Goal: Task Accomplishment & Management: Manage account settings

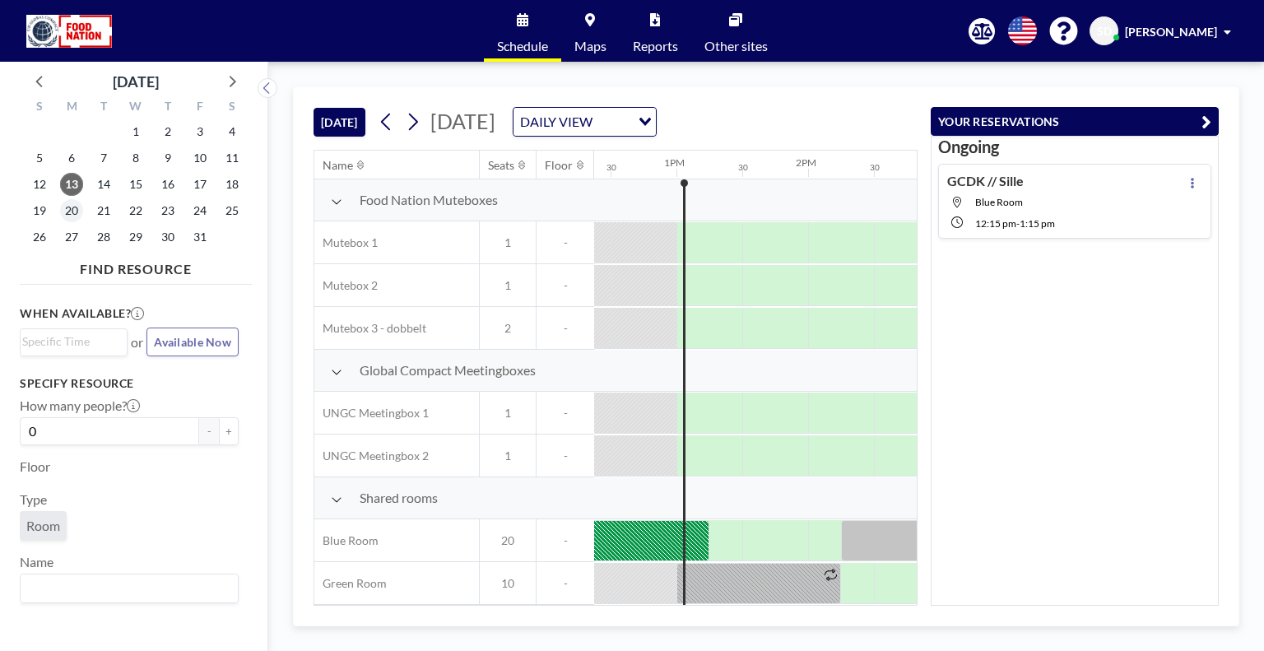
scroll to position [0, 1645]
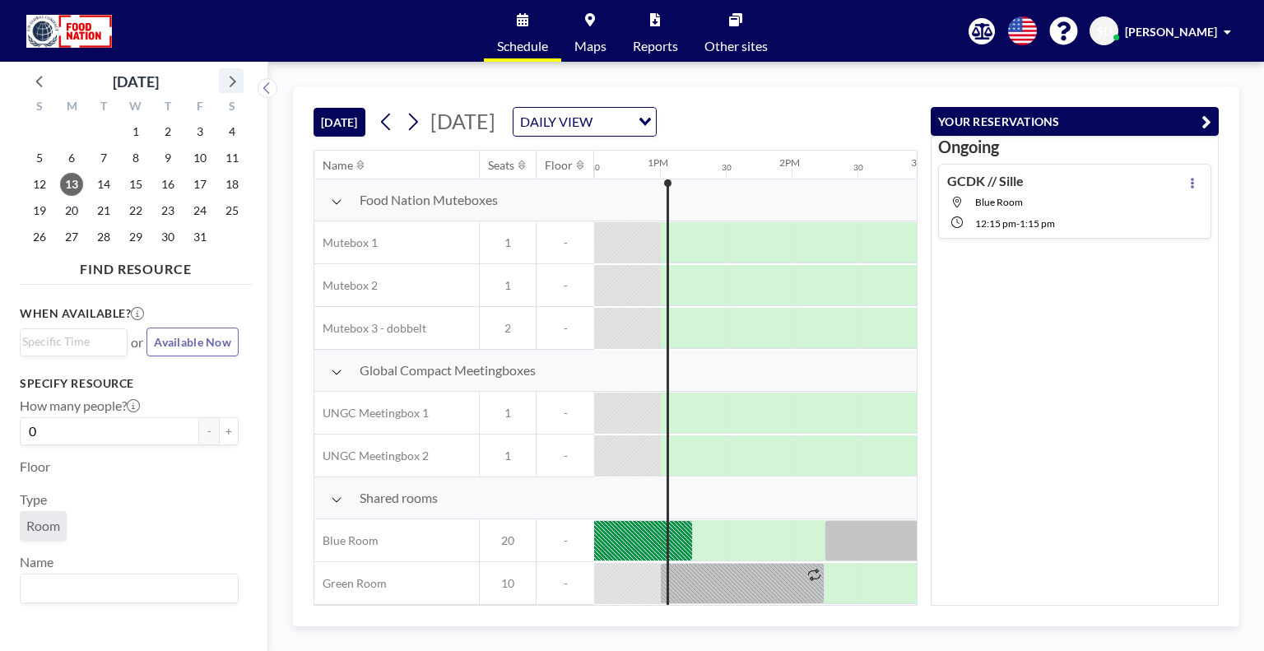
click at [237, 86] on icon at bounding box center [230, 80] width 21 height 21
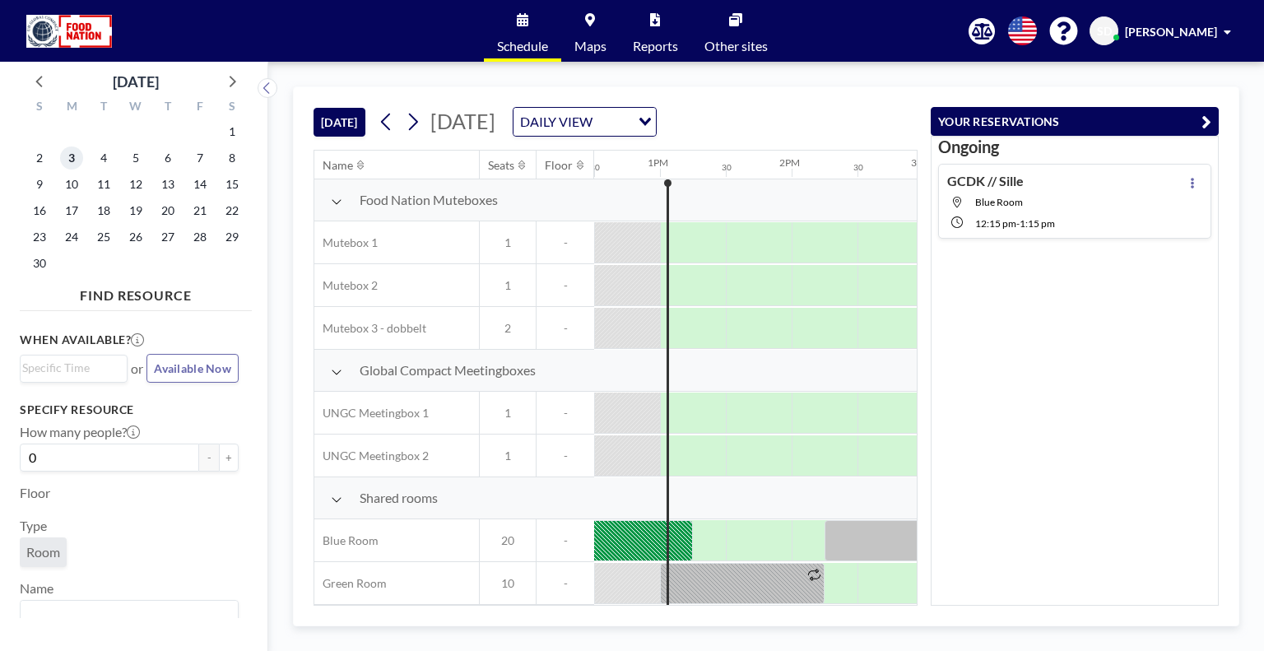
click at [67, 149] on span "3" at bounding box center [71, 157] width 23 height 23
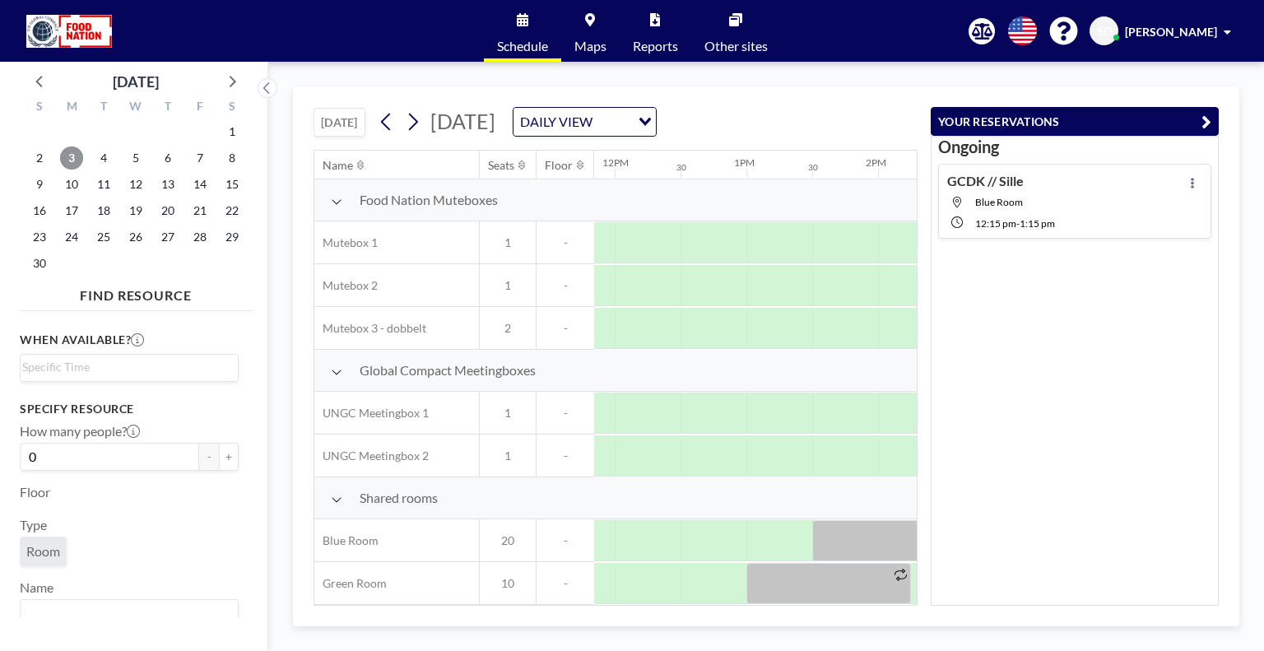
scroll to position [0, 1558]
click at [721, 581] on div at bounding box center [714, 583] width 66 height 41
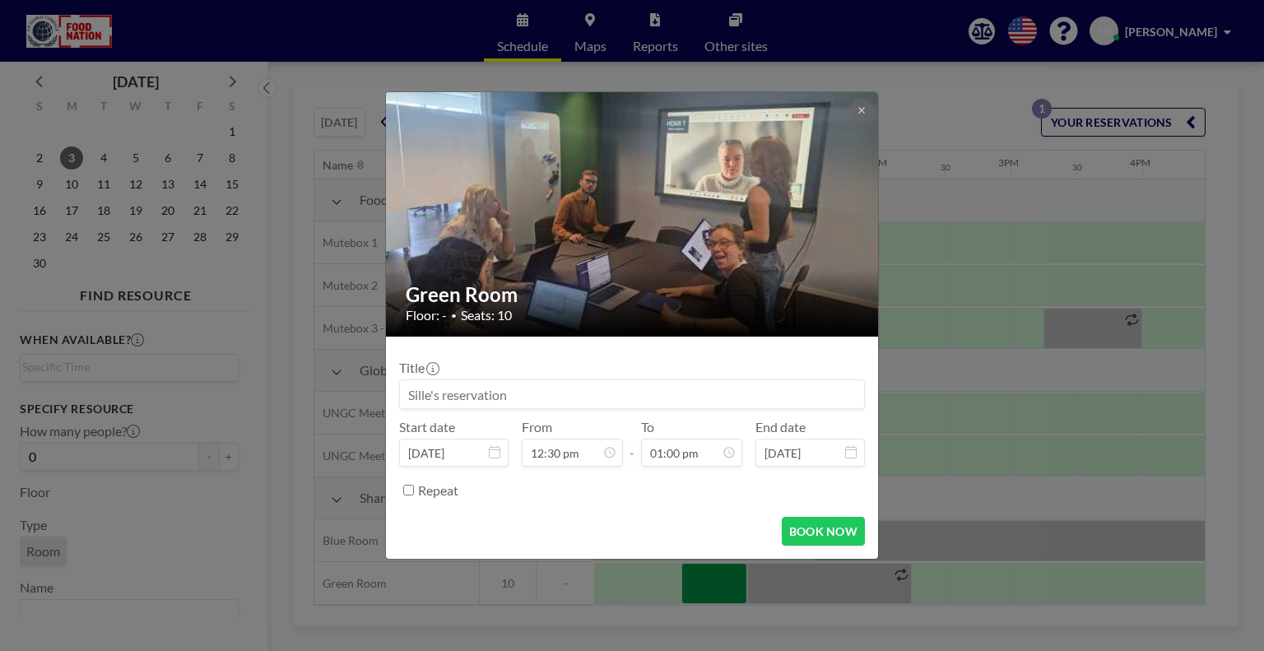
click at [721, 581] on div "Green Room Floor: - • Seats: 10 Title Start date [DATE] From 12:30 pm - To 01:0…" at bounding box center [632, 325] width 1264 height 651
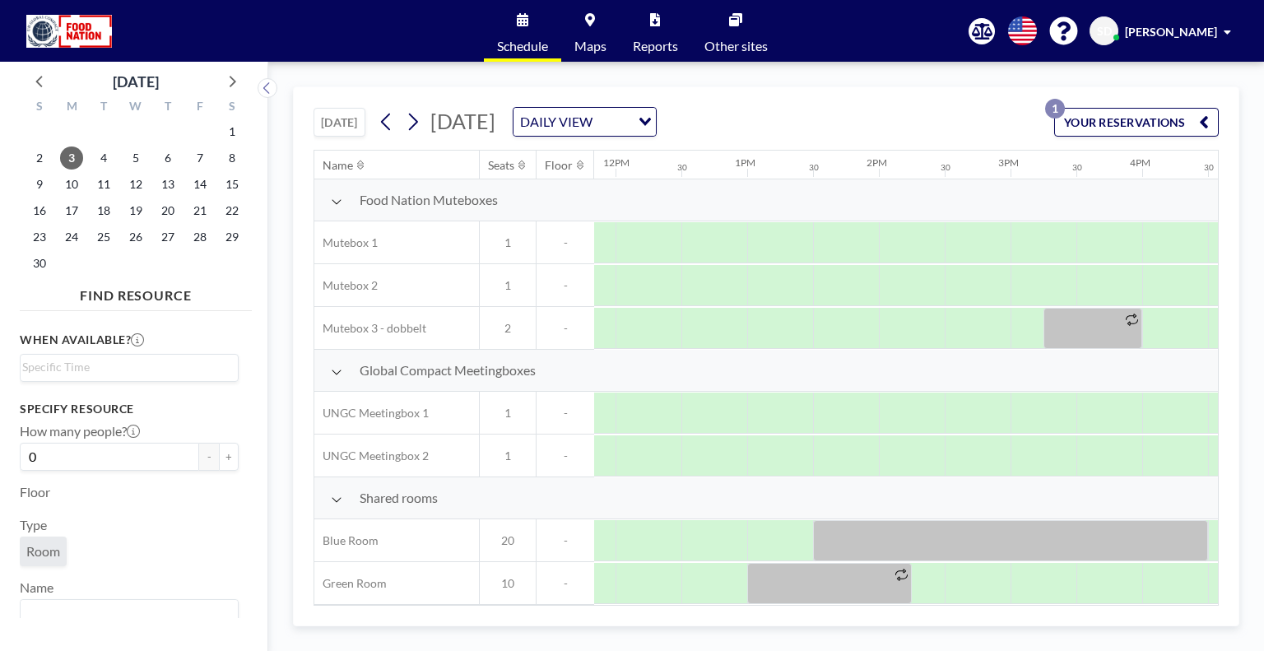
click at [721, 581] on div at bounding box center [714, 583] width 66 height 40
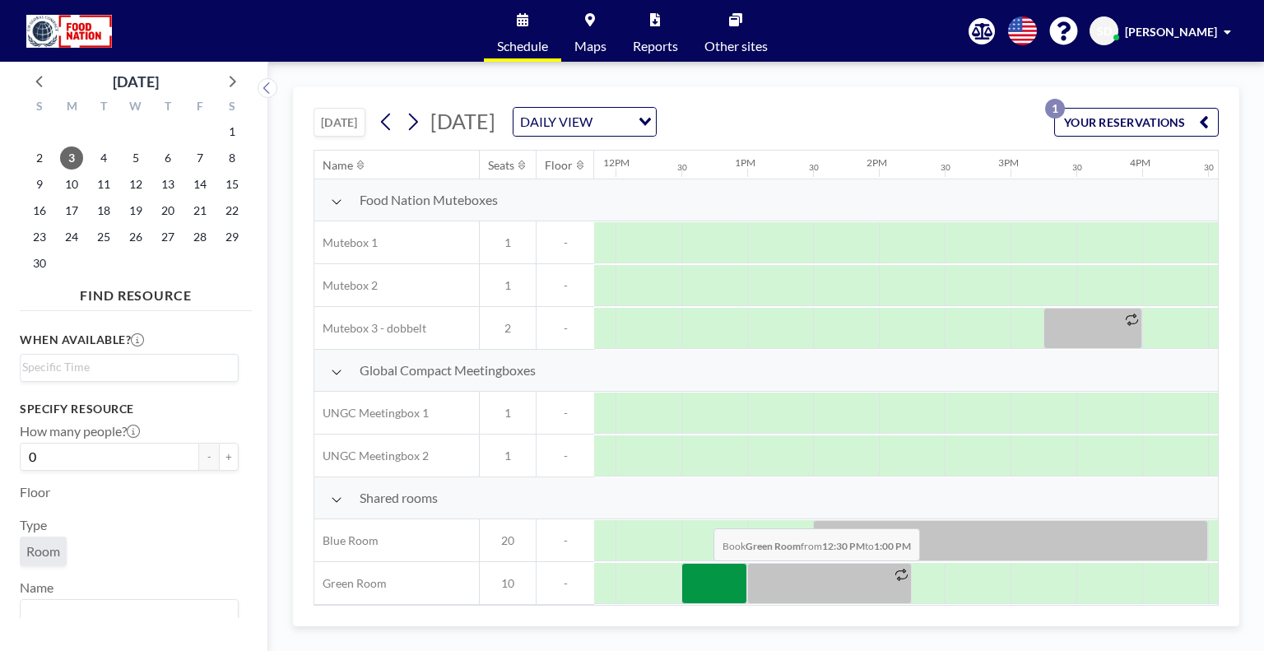
click at [700, 572] on div at bounding box center [714, 583] width 66 height 41
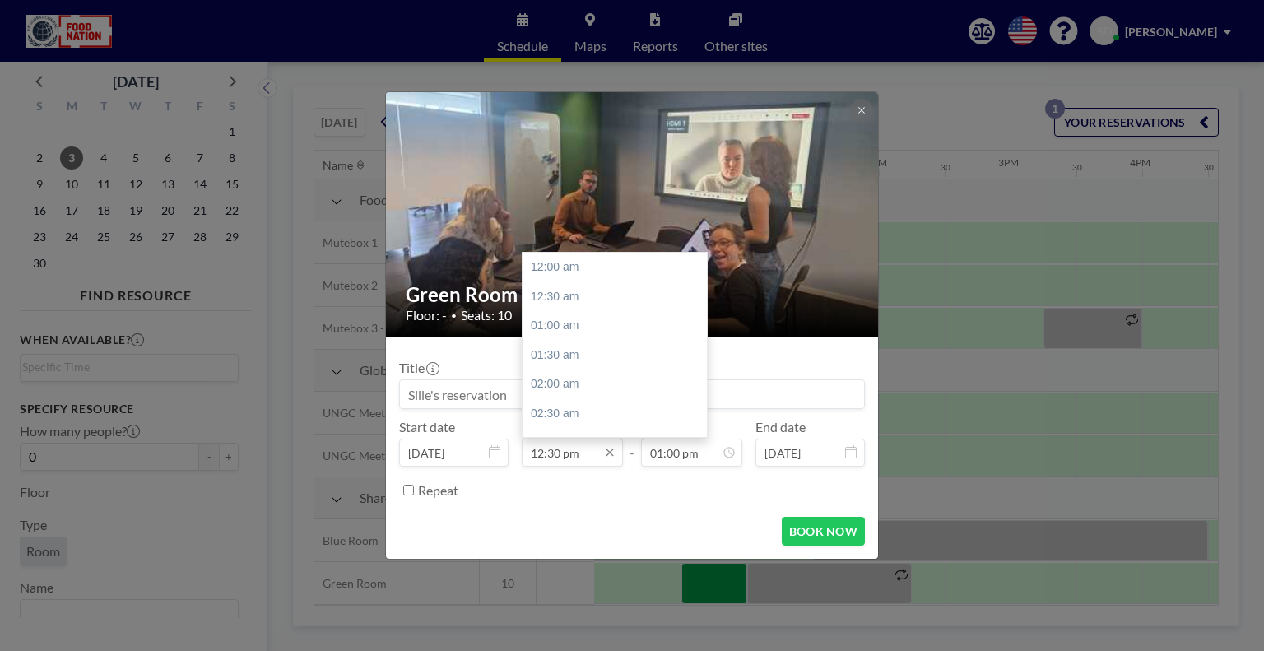
scroll to position [732, 0]
click at [559, 453] on input "12:30 pm" at bounding box center [572, 452] width 101 height 28
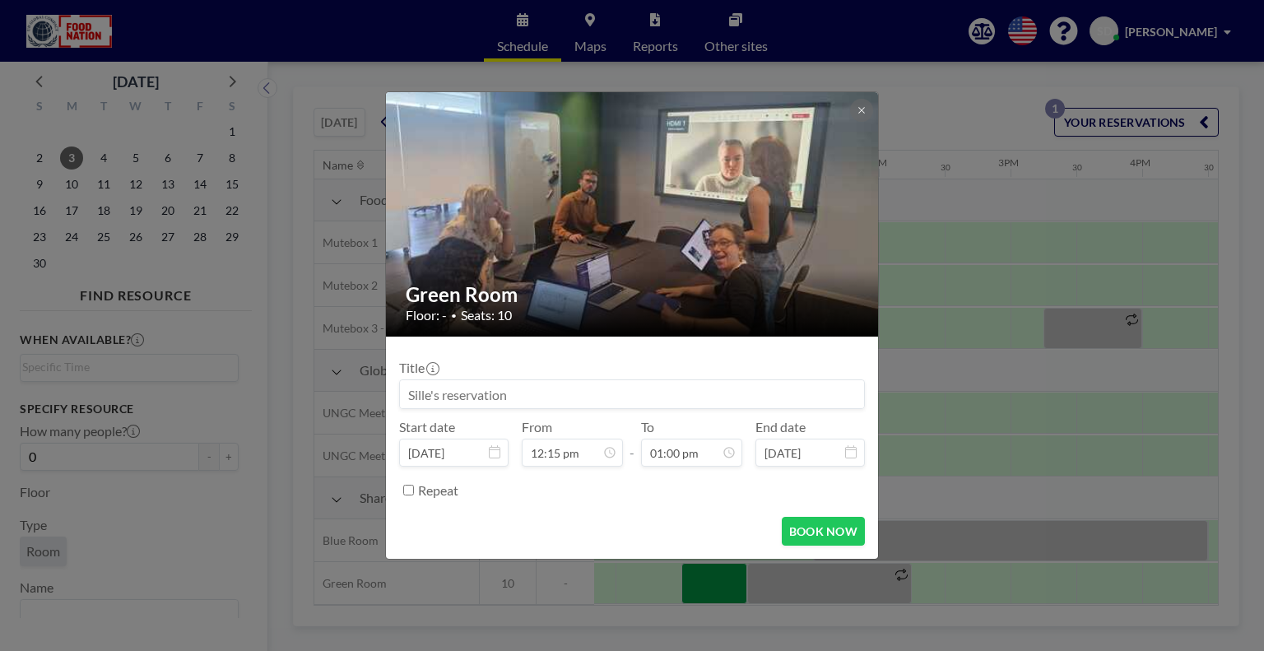
type input "12:15 pm"
click at [646, 489] on div "Repeat" at bounding box center [641, 489] width 447 height 27
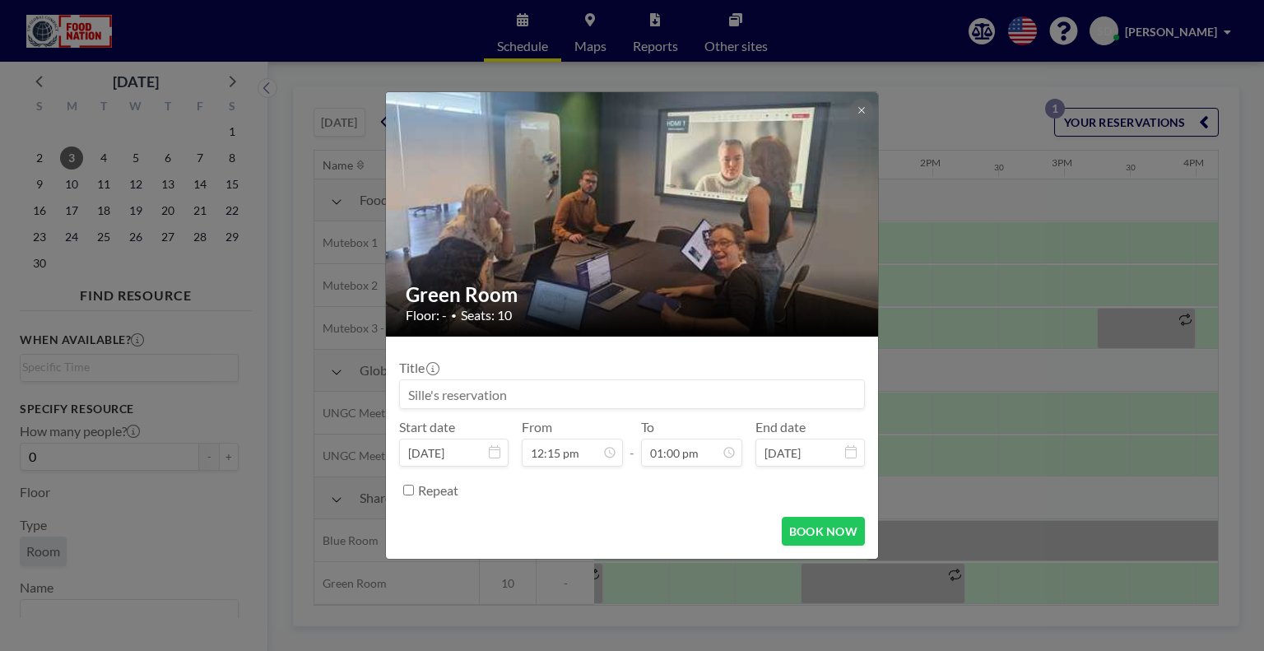
scroll to position [0, 1514]
click at [522, 404] on input at bounding box center [632, 394] width 464 height 28
type input "GCDK // Sille"
click at [803, 536] on button "BOOK NOW" at bounding box center [823, 531] width 83 height 29
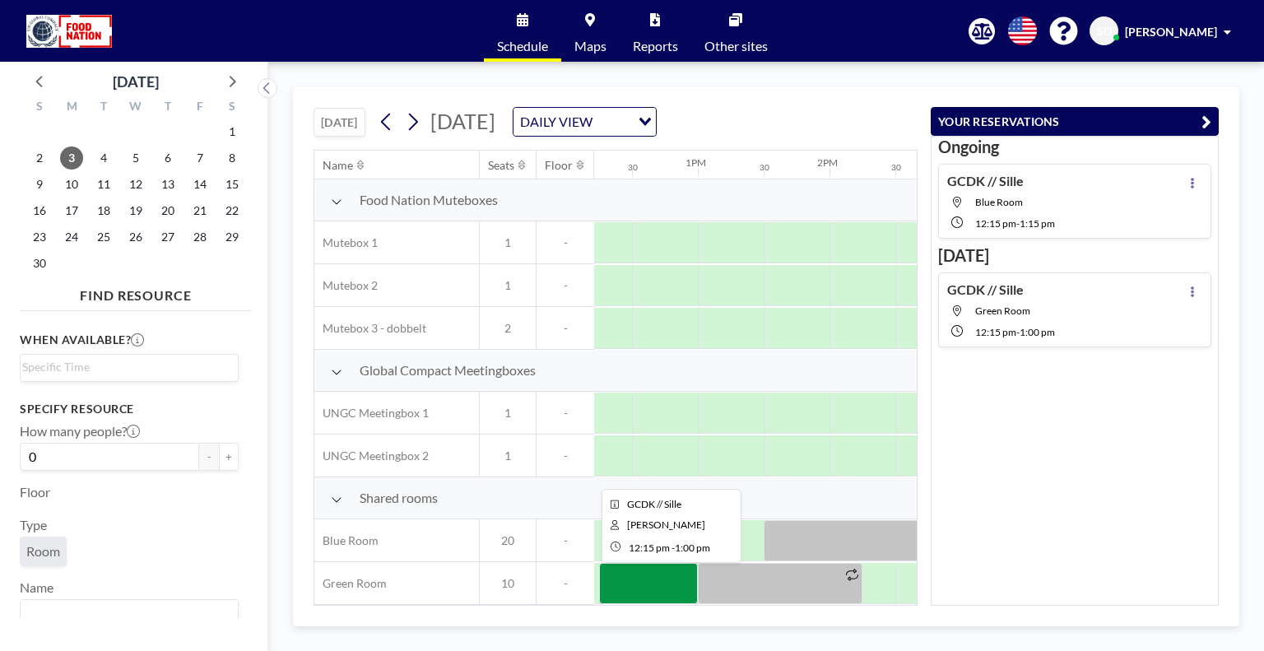
scroll to position [0, 1558]
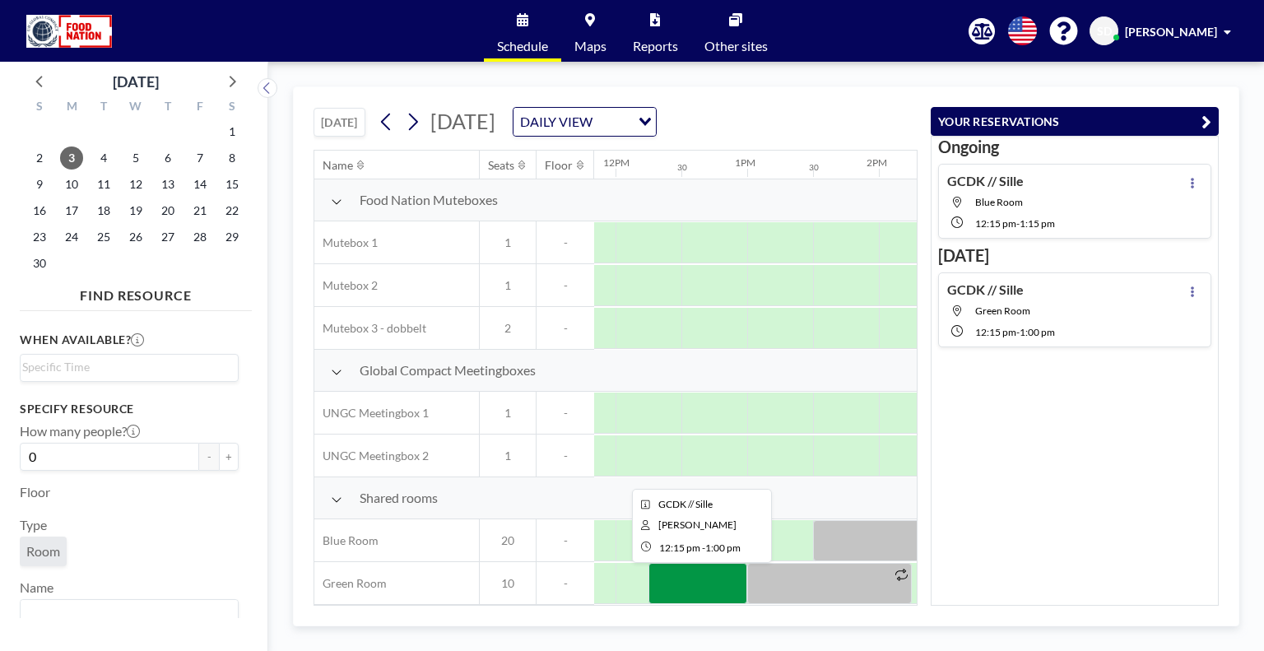
click at [685, 578] on div at bounding box center [697, 583] width 99 height 41
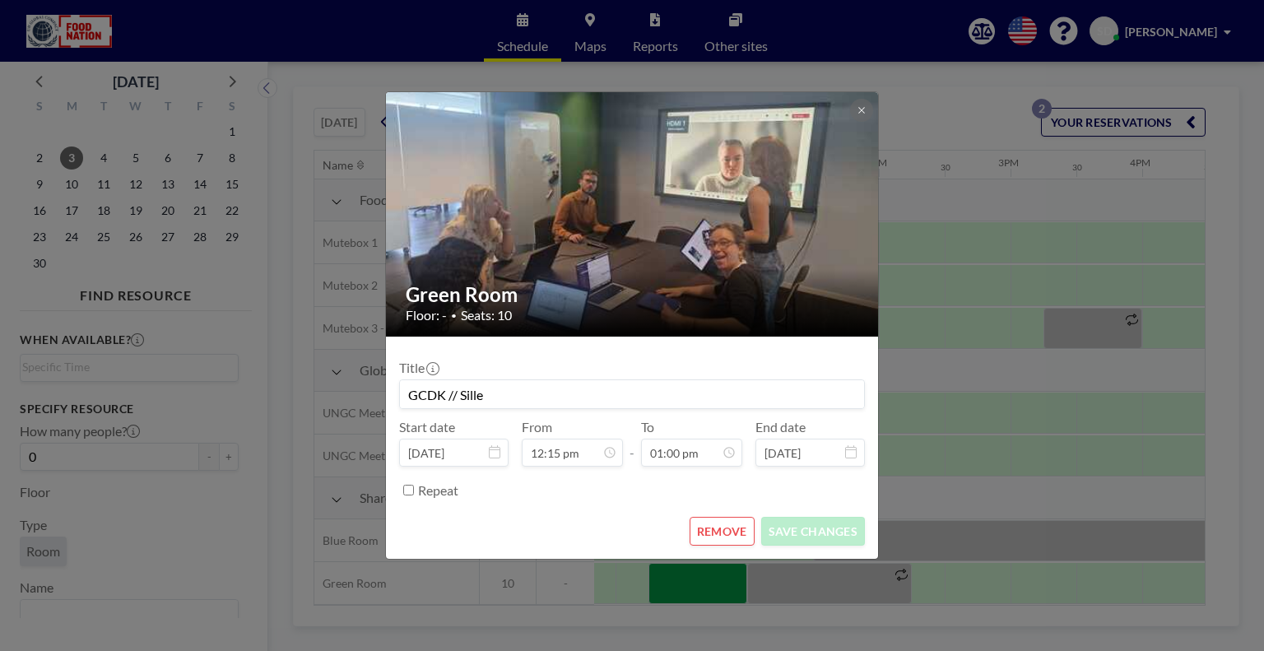
click at [685, 578] on div "Green Room Floor: - • Seats: 10 Title GCDK // Sille Start date [DATE] From 12:1…" at bounding box center [632, 325] width 1264 height 651
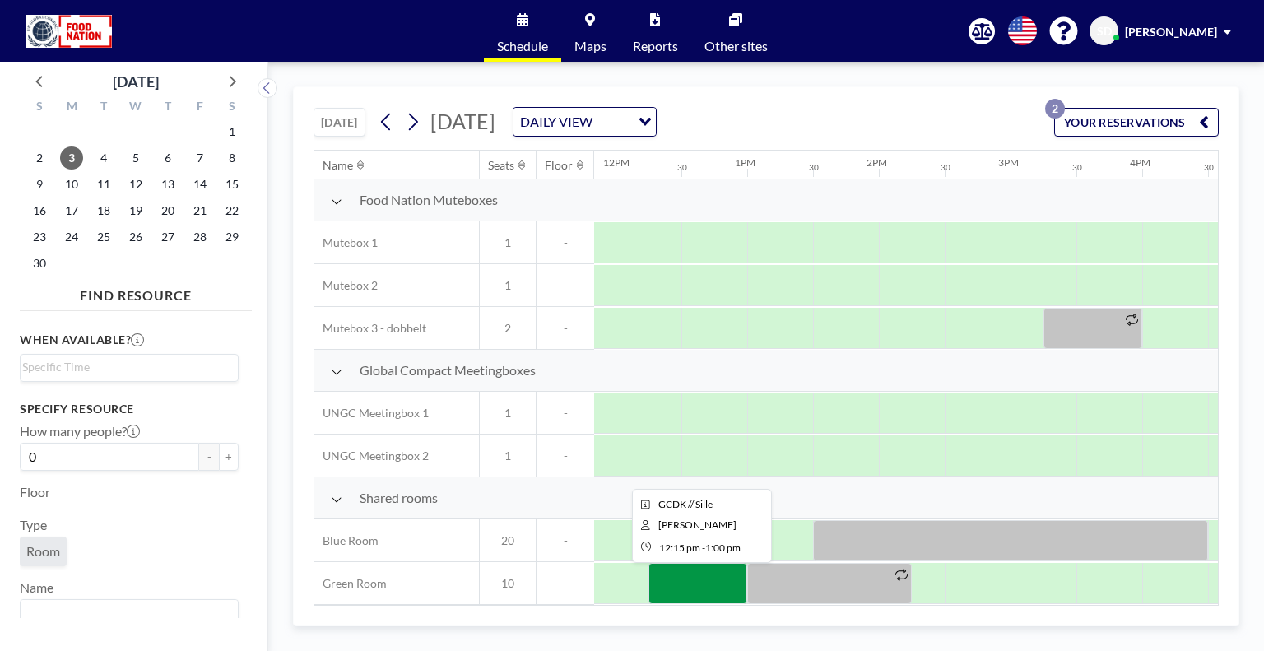
click at [689, 572] on div at bounding box center [697, 583] width 99 height 41
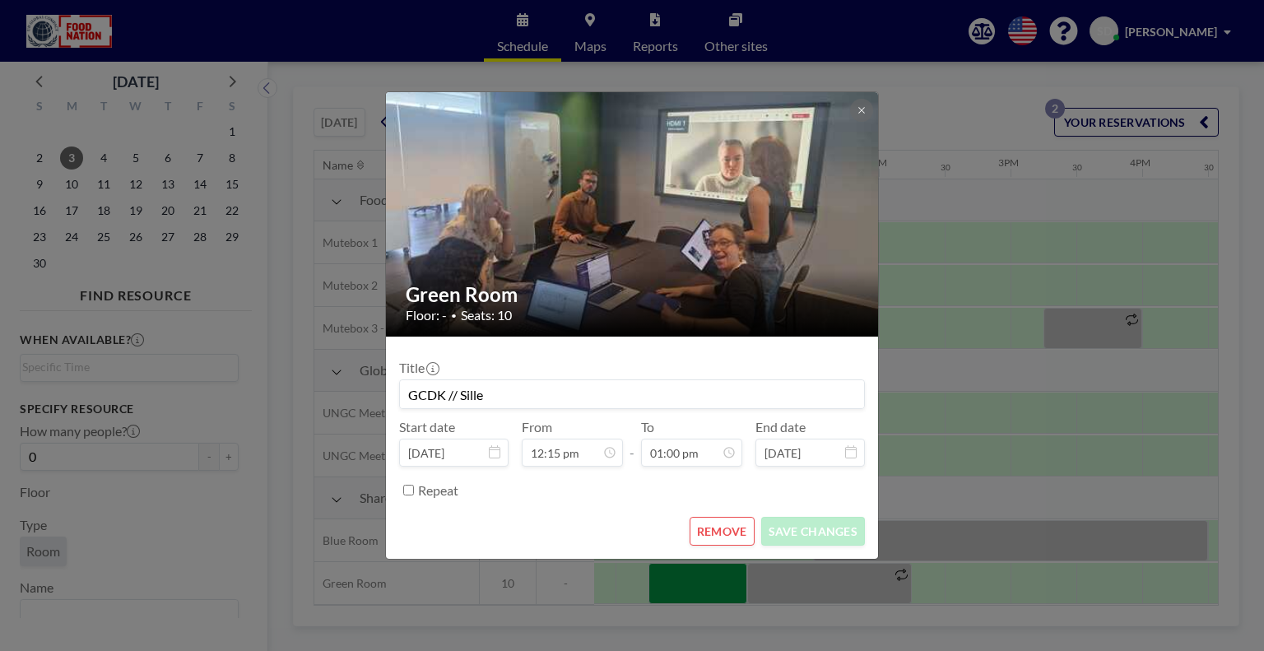
click at [689, 572] on div "Green Room Floor: - • Seats: 10 Title GCDK // Sille Start date [DATE] From 12:1…" at bounding box center [632, 325] width 1264 height 651
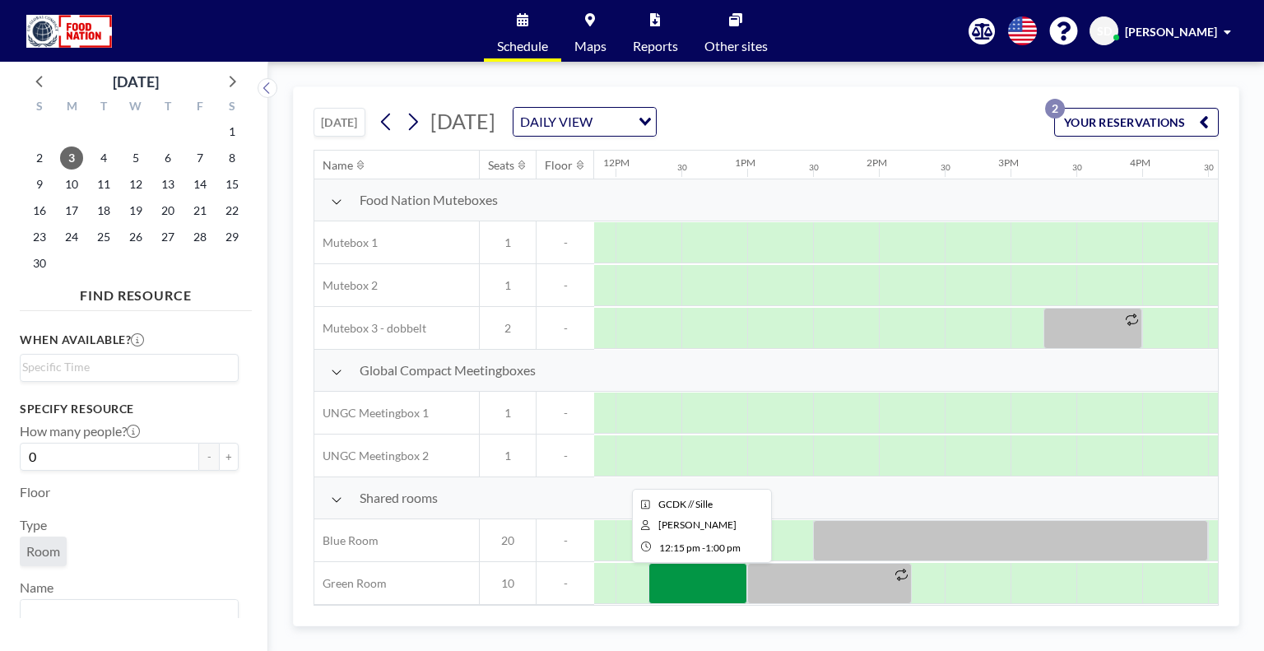
click at [688, 568] on div at bounding box center [697, 583] width 99 height 41
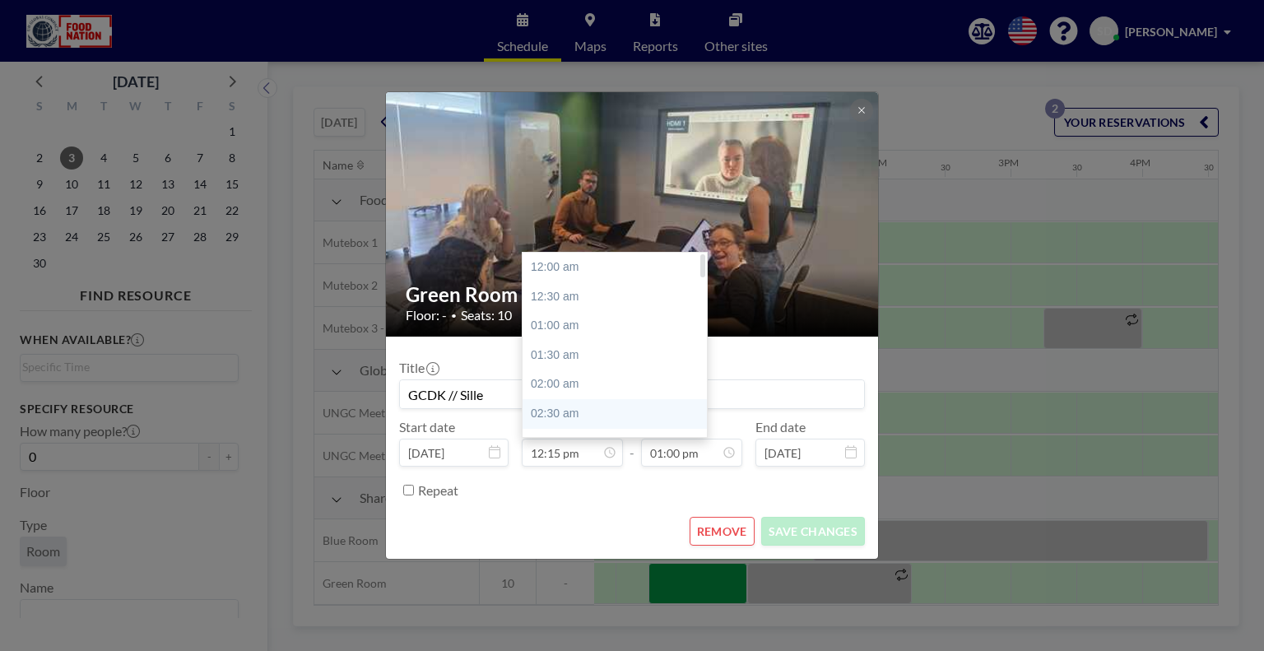
click at [574, 420] on div "02:30 am" at bounding box center [618, 414] width 192 height 30
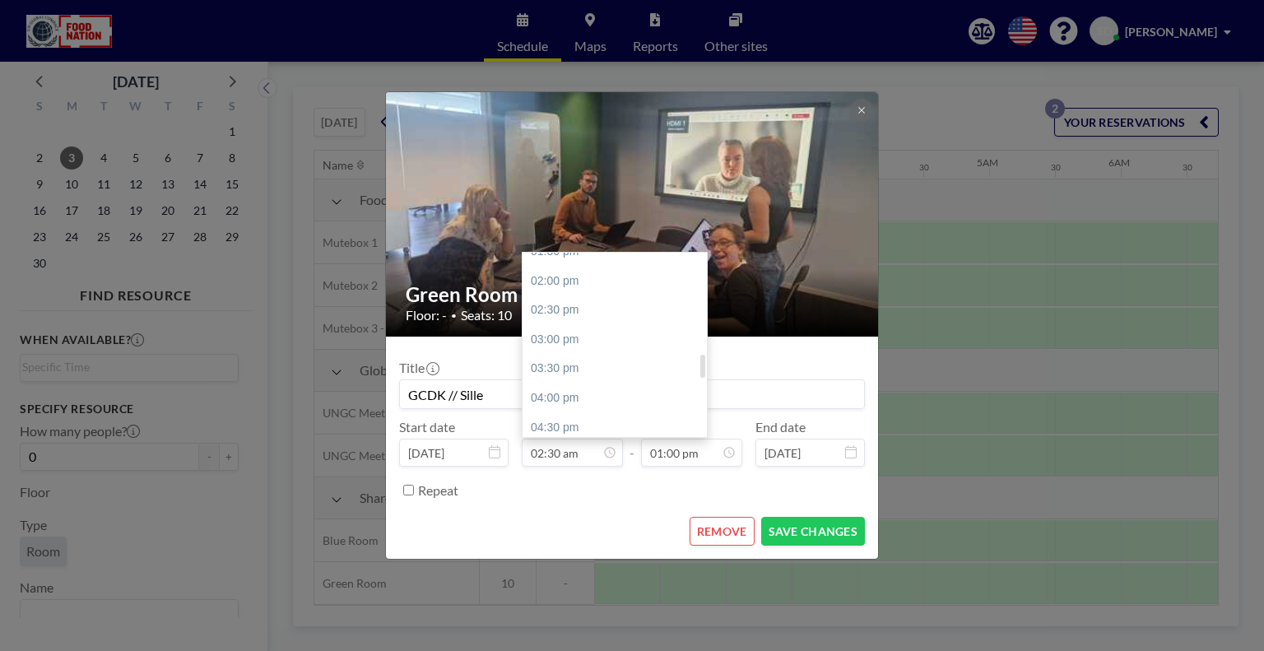
scroll to position [776, 0]
click at [573, 346] on div "02:30 pm" at bounding box center [618, 341] width 192 height 30
type input "02:30 pm"
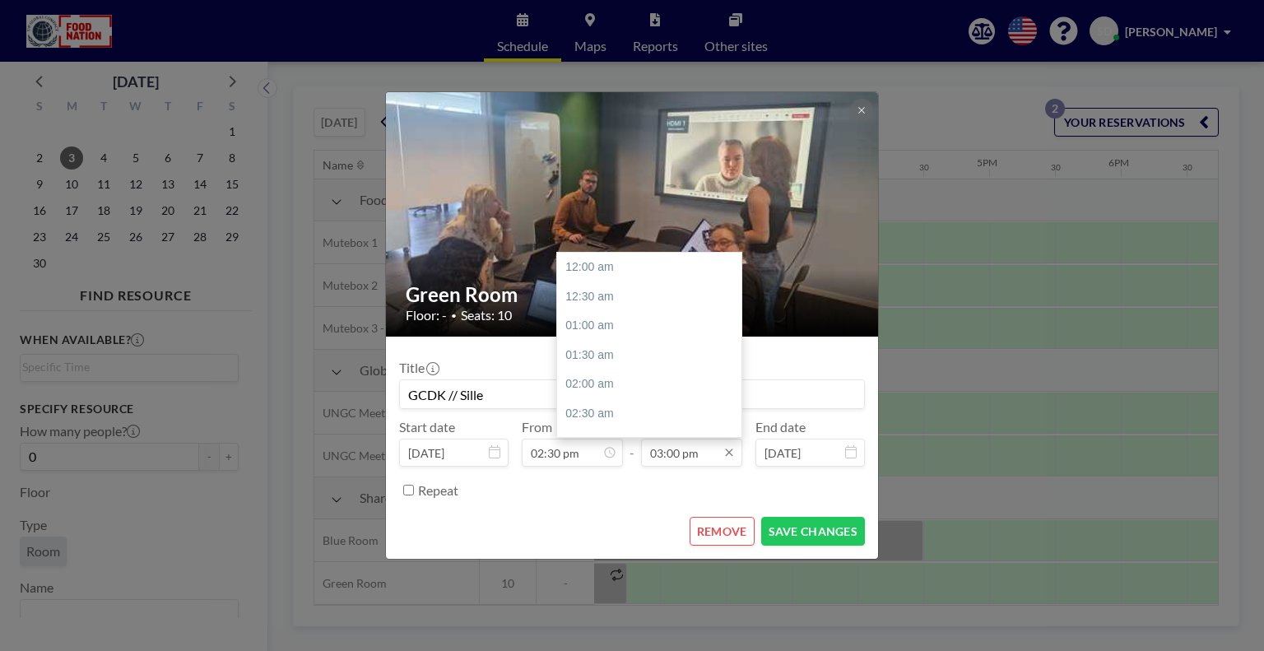
scroll to position [879, 0]
click at [625, 295] on div "03:30 pm" at bounding box center [653, 296] width 192 height 30
type input "03:30 pm"
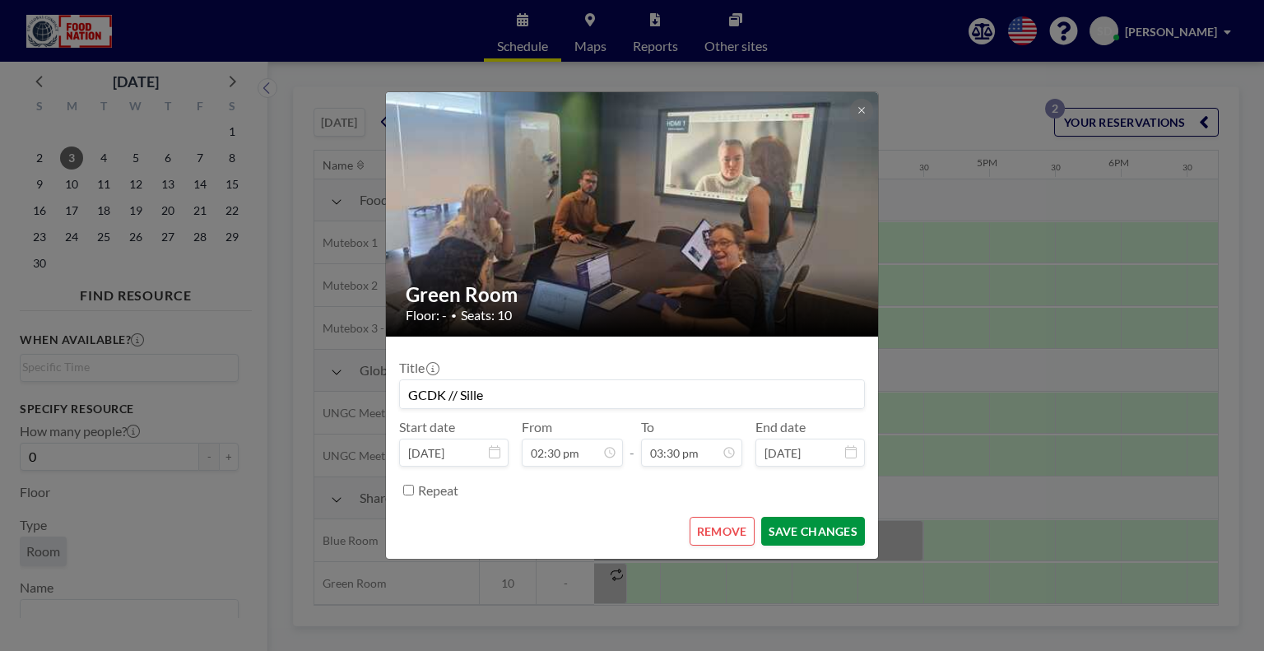
click at [795, 539] on button "SAVE CHANGES" at bounding box center [813, 531] width 104 height 29
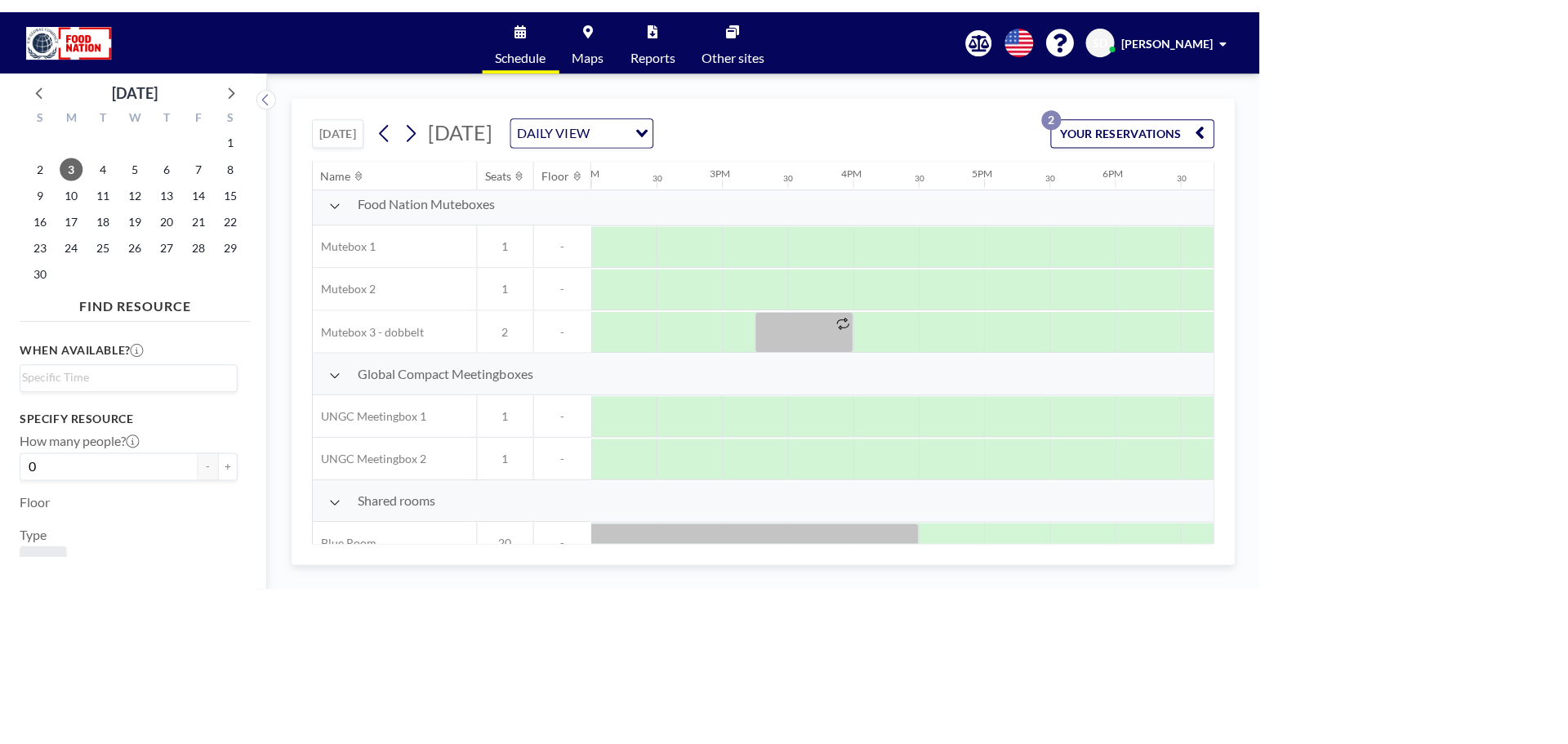
scroll to position [0, 1830]
